Goal: Navigation & Orientation: Go to known website

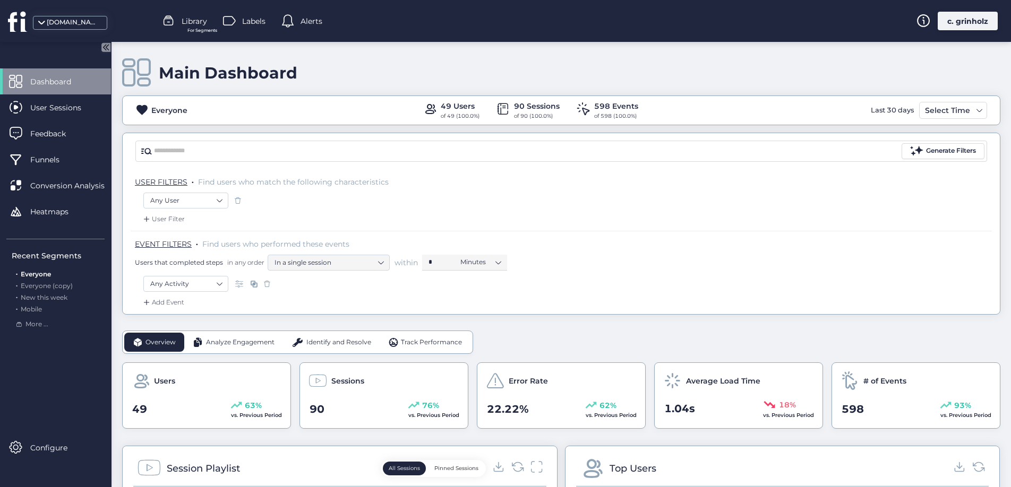
scroll to position [149, 0]
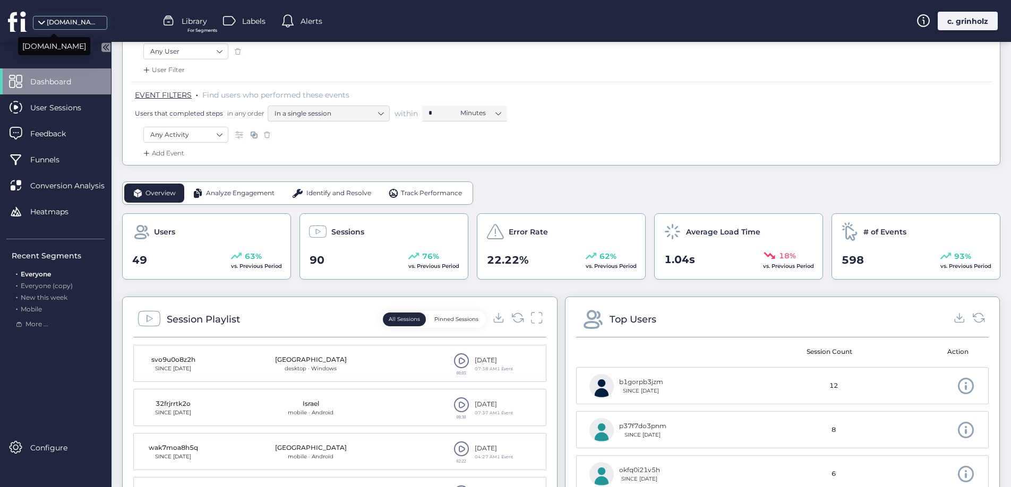
click at [61, 20] on div "[DOMAIN_NAME]" at bounding box center [73, 23] width 53 height 10
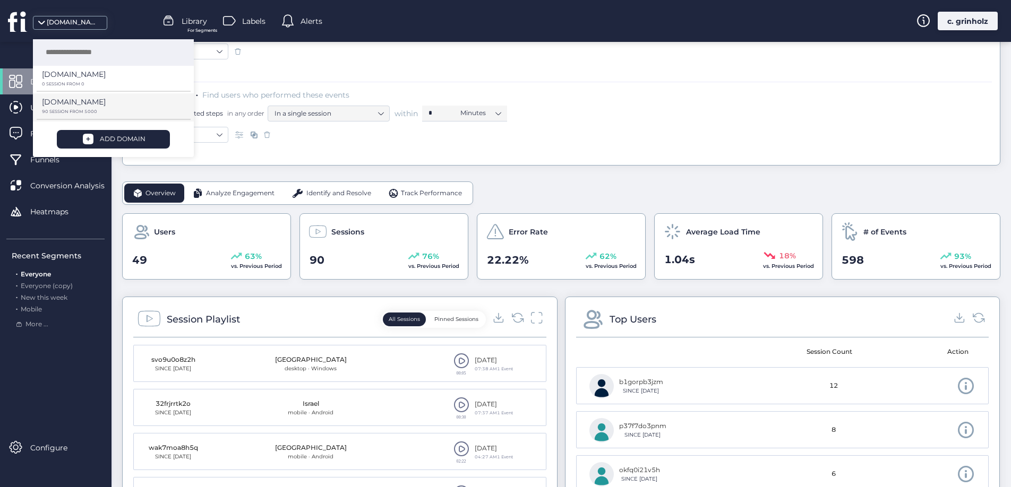
click at [70, 105] on p "[DOMAIN_NAME]" at bounding box center [74, 102] width 64 height 12
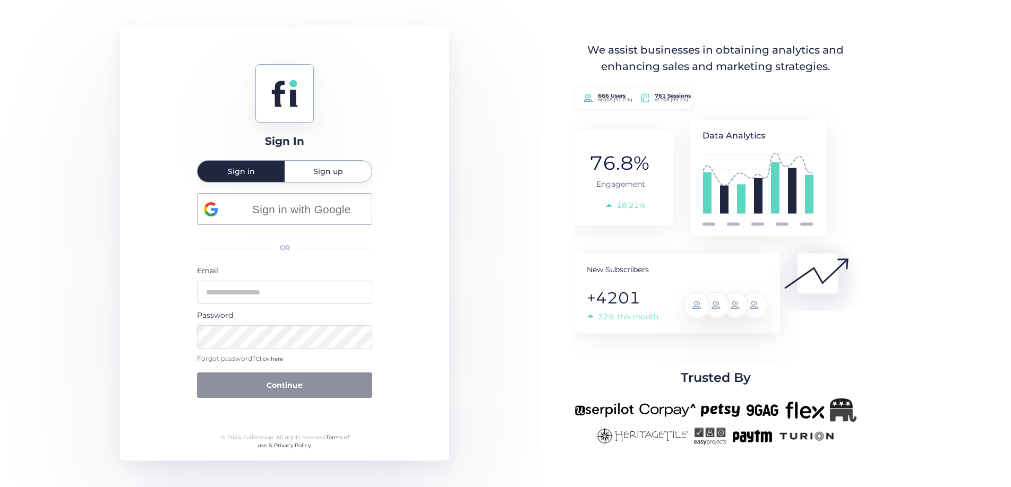
drag, startPoint x: 304, startPoint y: 230, endPoint x: 310, endPoint y: 211, distance: 20.6
click at [304, 228] on div "Sign in with Google OR Email Password Forgot password? Click here Continue" at bounding box center [284, 295] width 175 height 205
drag, startPoint x: 310, startPoint y: 210, endPoint x: 574, endPoint y: 219, distance: 263.9
click at [310, 210] on span "Sign in with Google" at bounding box center [301, 210] width 128 height 18
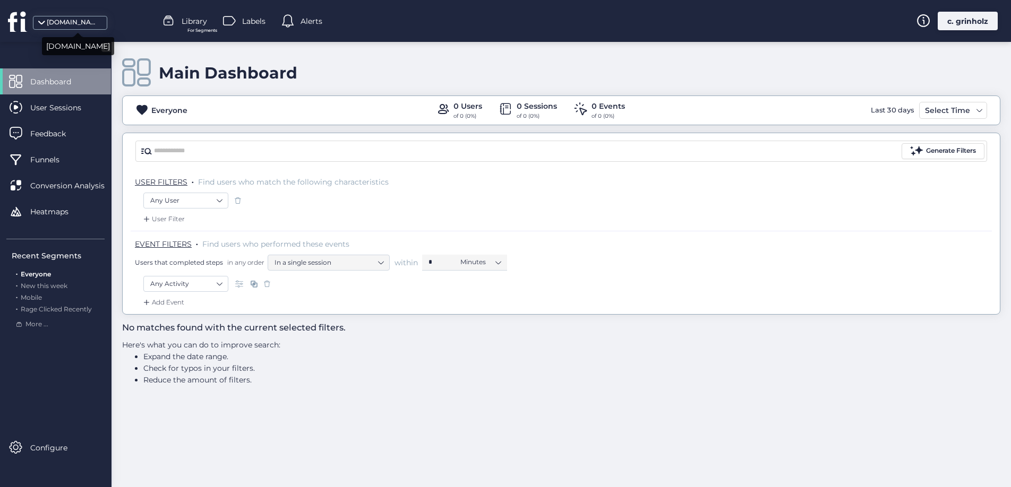
click at [88, 22] on div "[DOMAIN_NAME]" at bounding box center [73, 23] width 53 height 10
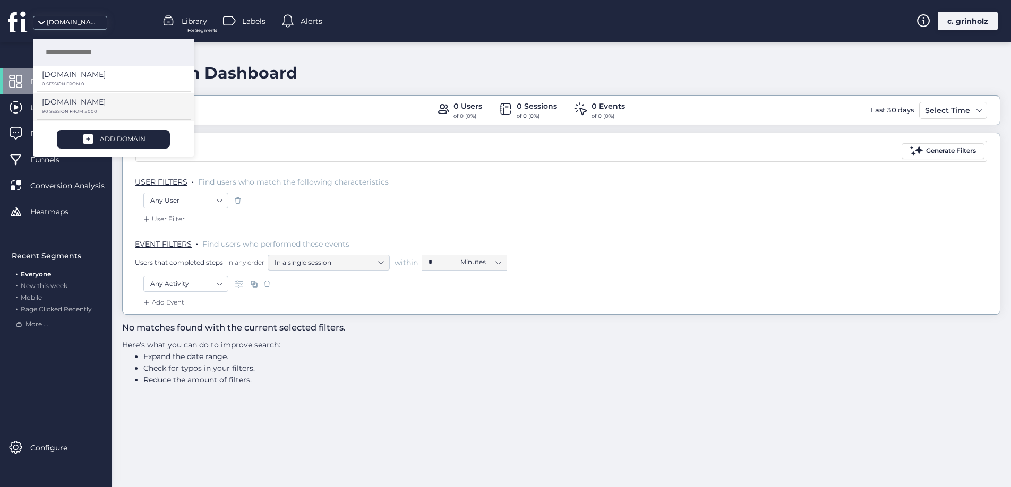
click at [80, 109] on p "90 SESSION FROM 5000" at bounding box center [109, 111] width 135 height 5
